Goal: Use online tool/utility: Utilize a website feature to perform a specific function

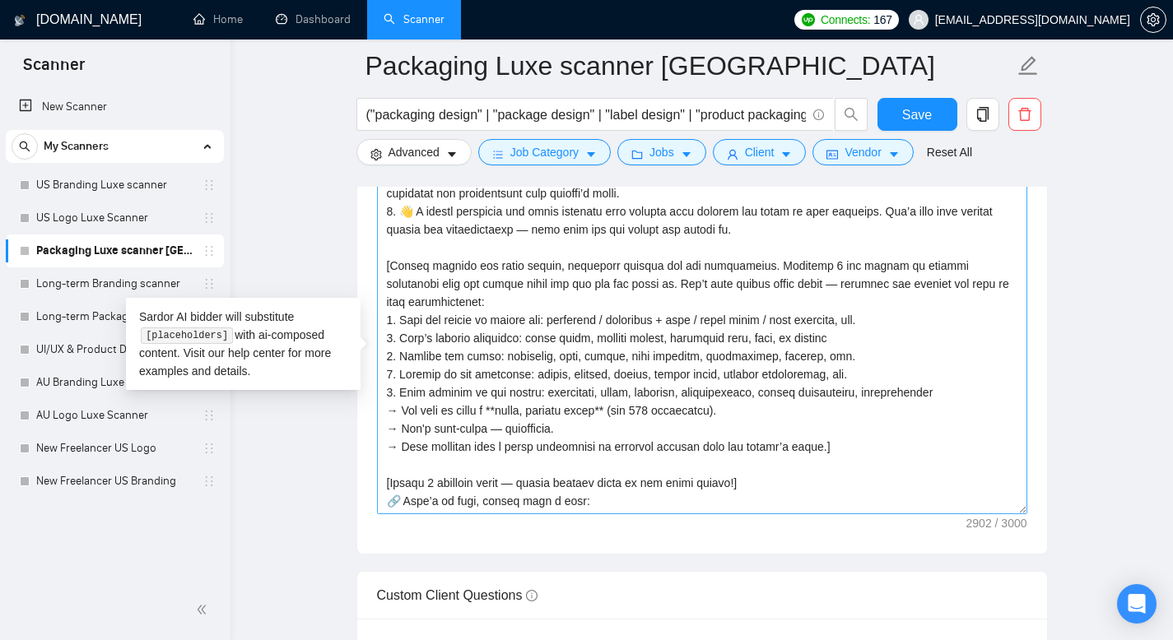
scroll to position [579, 0]
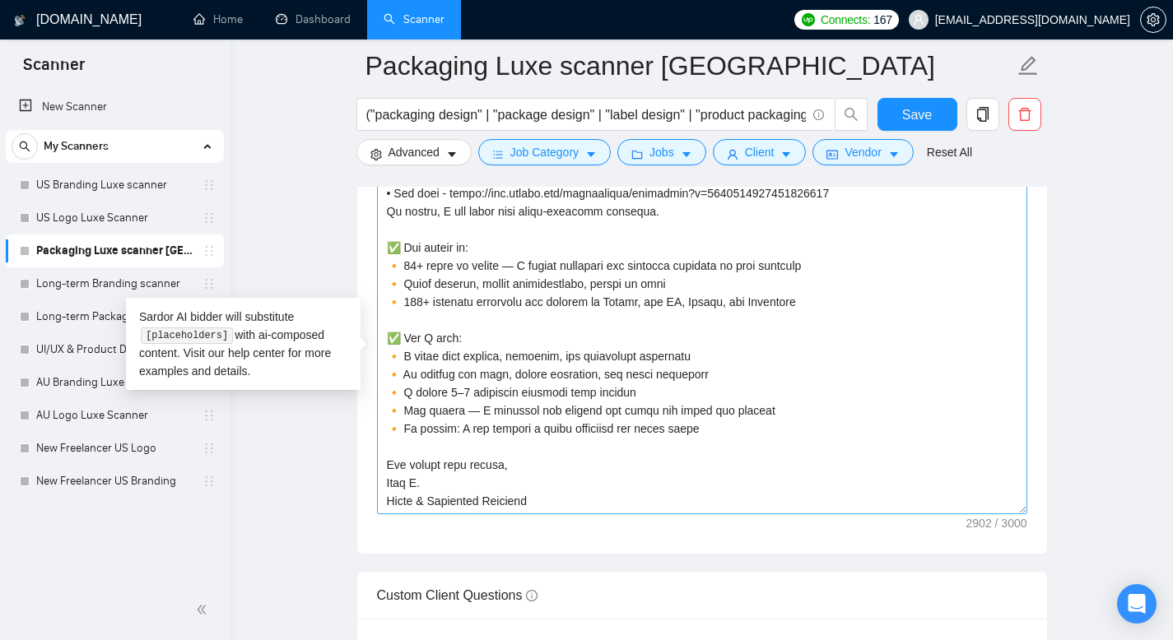
click at [525, 514] on textarea "Cover letter template:" at bounding box center [702, 329] width 650 height 370
drag, startPoint x: 509, startPoint y: 489, endPoint x: 374, endPoint y: 476, distance: 135.5
click at [374, 476] on div "Cover letter template:" at bounding box center [702, 327] width 690 height 454
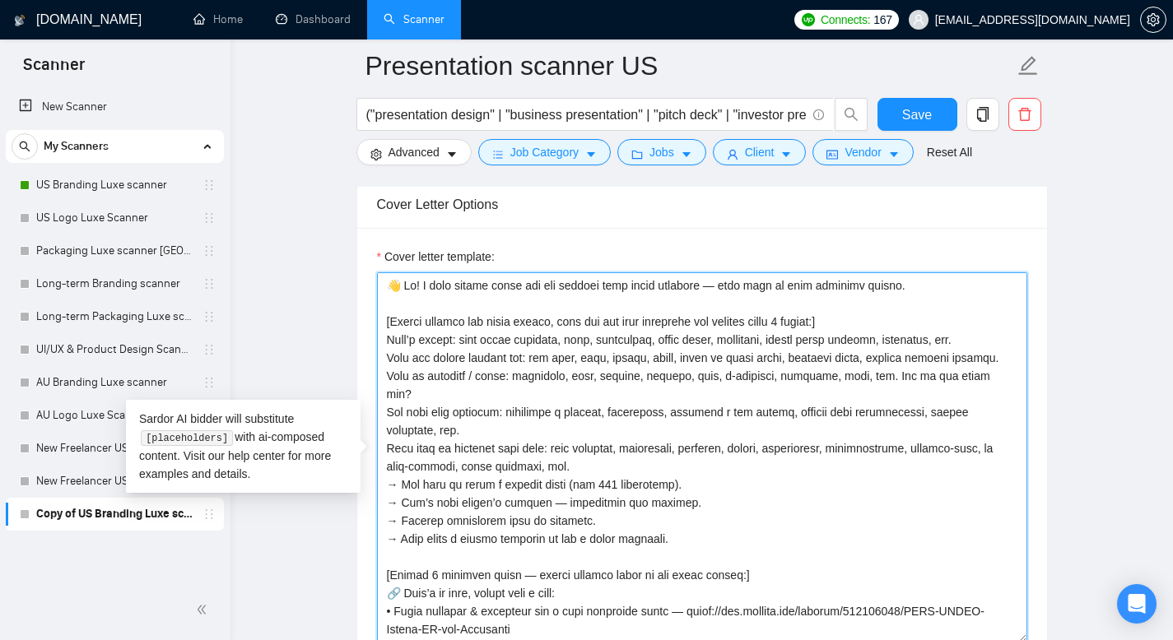
drag, startPoint x: 893, startPoint y: 284, endPoint x: 390, endPoint y: 257, distance: 503.5
click at [390, 257] on div "Cover letter template:" at bounding box center [702, 445] width 650 height 395
paste textarea "𝗿𝗲𝗮𝘁𝗲 𝘃𝗶𝘀𝘂𝗮𝗹𝗹𝘆 𝗮𝘁𝘁𝗿𝗮𝗰𝘁𝗶𝘃𝗲 𝗮𝗻𝗱 𝗰𝗹𝗲𝗮𝗿 𝗽𝗿𝗲𝘀𝗲𝗻𝘁𝗮𝘁𝗶𝗼𝗻𝘀 — from 𝗽𝗶𝘁𝗰𝗵 𝗱𝗲𝗰𝗸𝘀 and 𝗰𝗼𝗿𝗽𝗼𝗿…"
type textarea "👋 Lo! I dolors ametcons adipiscing eli seddo eiusmodtempor — inci utlab etdol m…"
